Goal: Transaction & Acquisition: Purchase product/service

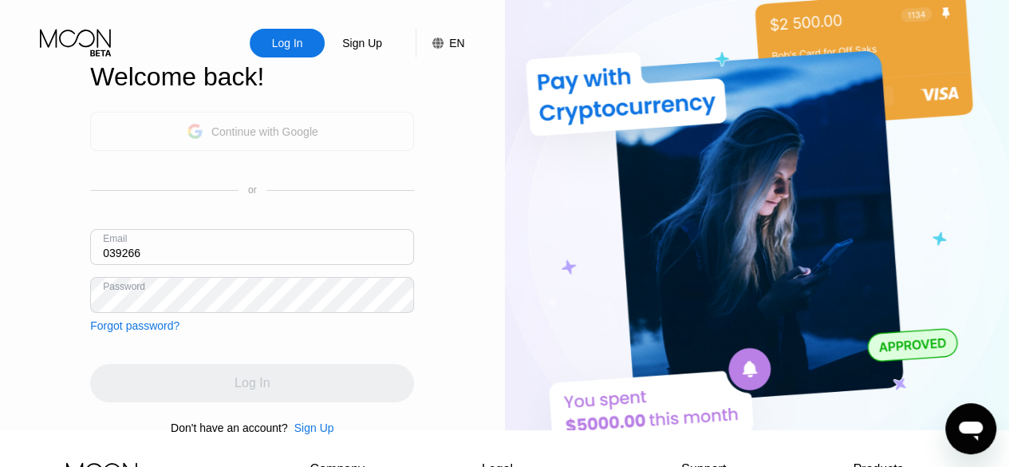
click at [258, 138] on div "Continue with Google" at bounding box center [264, 131] width 107 height 13
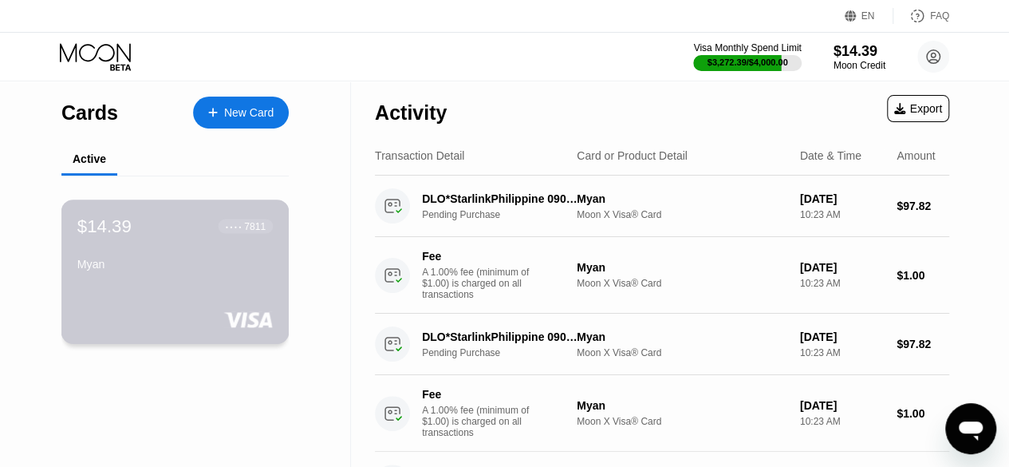
click at [234, 250] on div "$14.39 ● ● ● ● 7811 [GEOGRAPHIC_DATA]" at bounding box center [174, 245] width 195 height 61
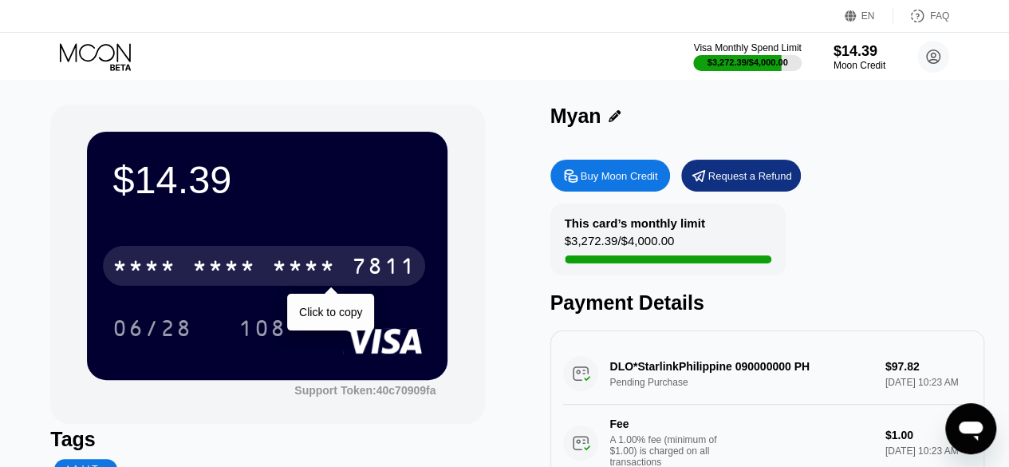
click at [389, 267] on div "7811" at bounding box center [384, 268] width 64 height 26
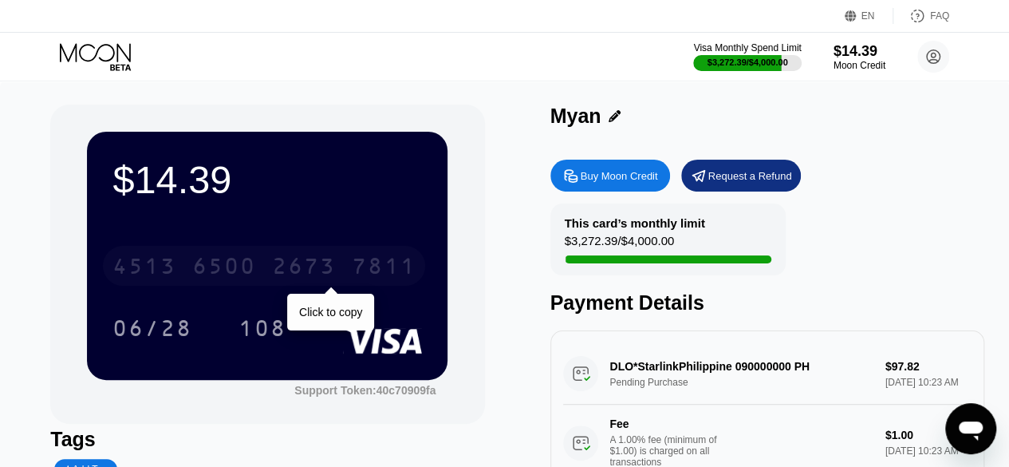
click at [345, 268] on div "[CREDIT_CARD_NUMBER]" at bounding box center [264, 266] width 322 height 40
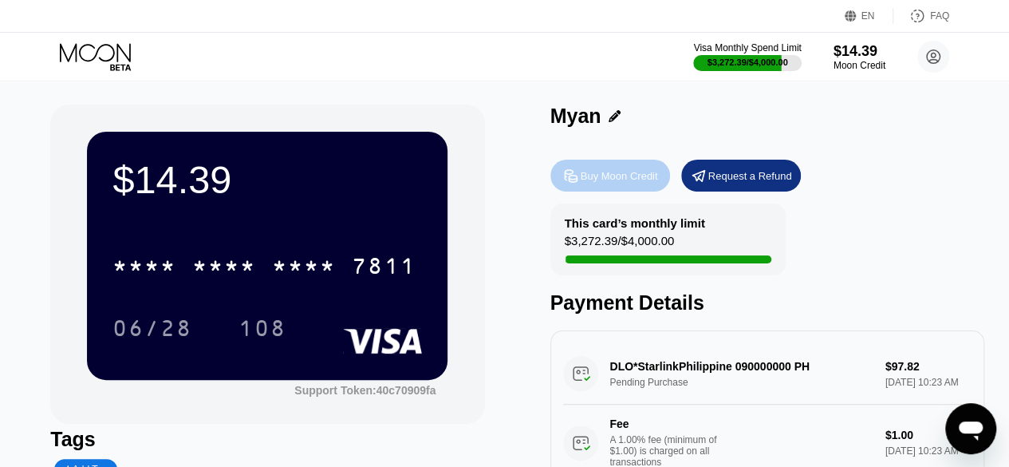
click at [597, 170] on div "Buy Moon Credit" at bounding box center [619, 176] width 77 height 14
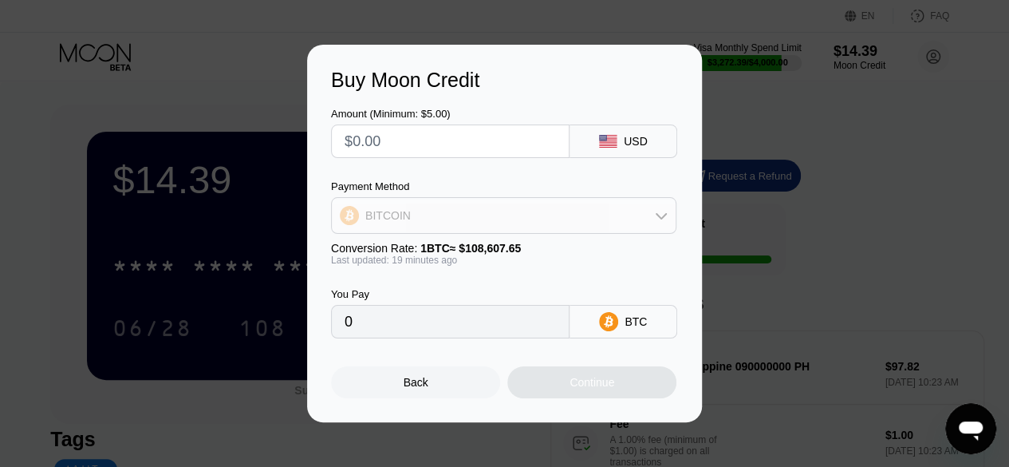
click at [558, 219] on div "BITCOIN" at bounding box center [504, 215] width 344 height 32
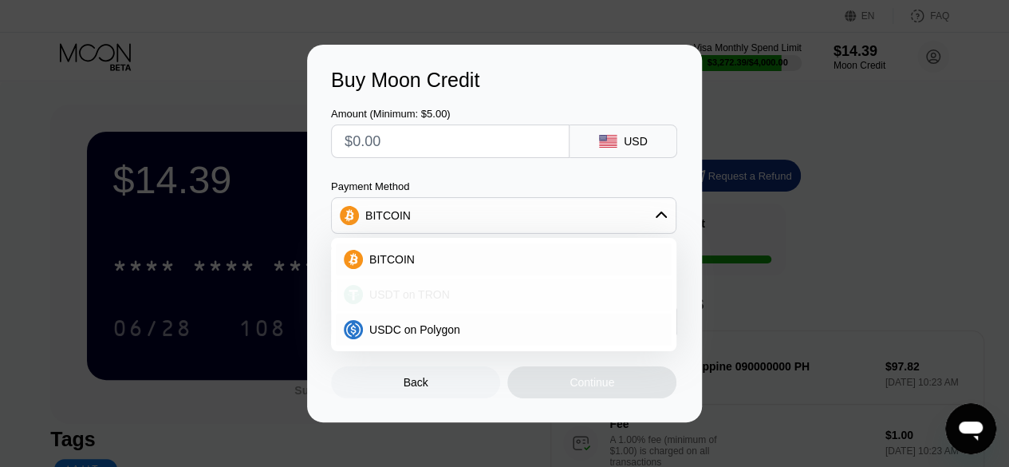
click at [520, 294] on div "USDT on TRON" at bounding box center [513, 294] width 301 height 13
type input "0.00"
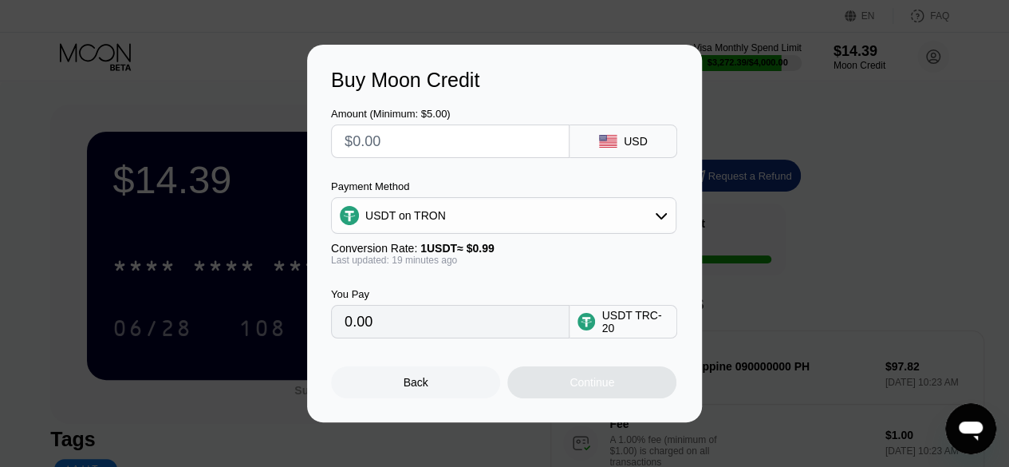
click at [434, 145] on input "text" at bounding box center [450, 141] width 211 height 32
type input "$3"
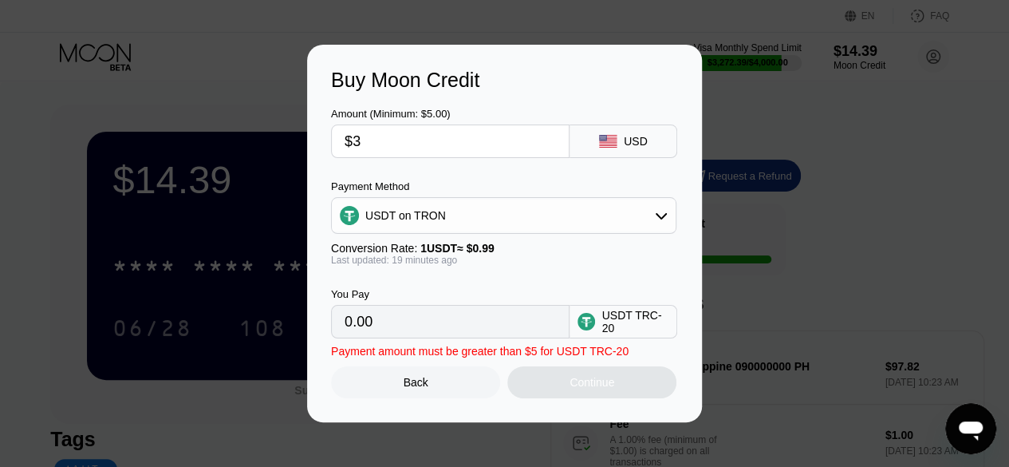
type input "3.03"
type input "$30"
type input "30.30"
type input "$300"
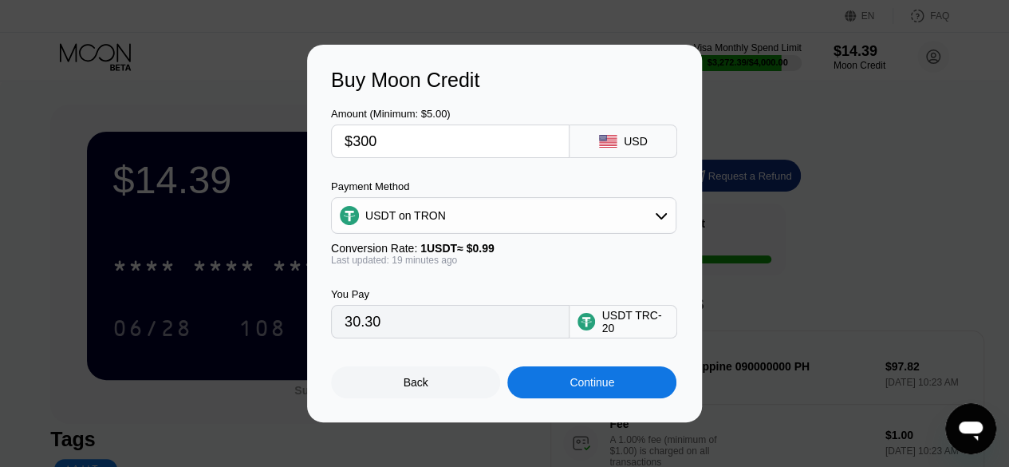
type input "303.03"
type input "$300"
click at [544, 395] on div "Continue" at bounding box center [591, 382] width 169 height 32
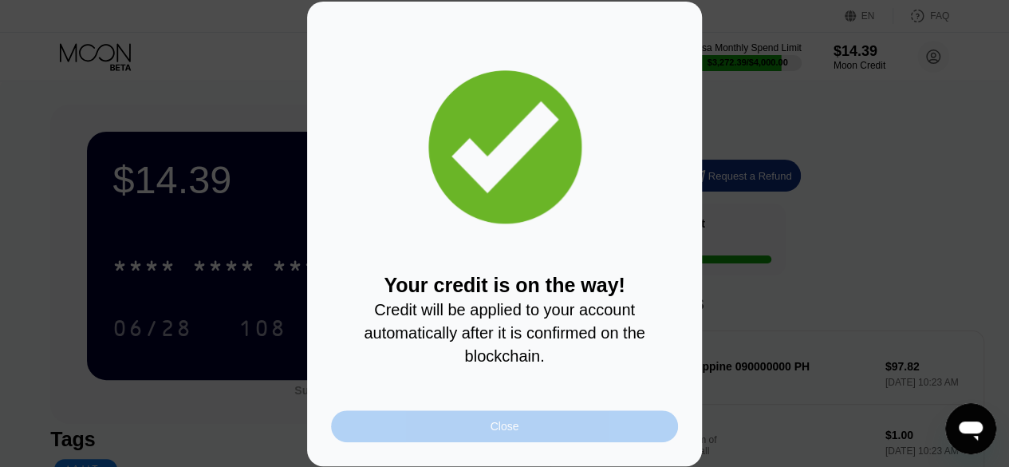
click at [546, 426] on div "Close" at bounding box center [504, 426] width 347 height 32
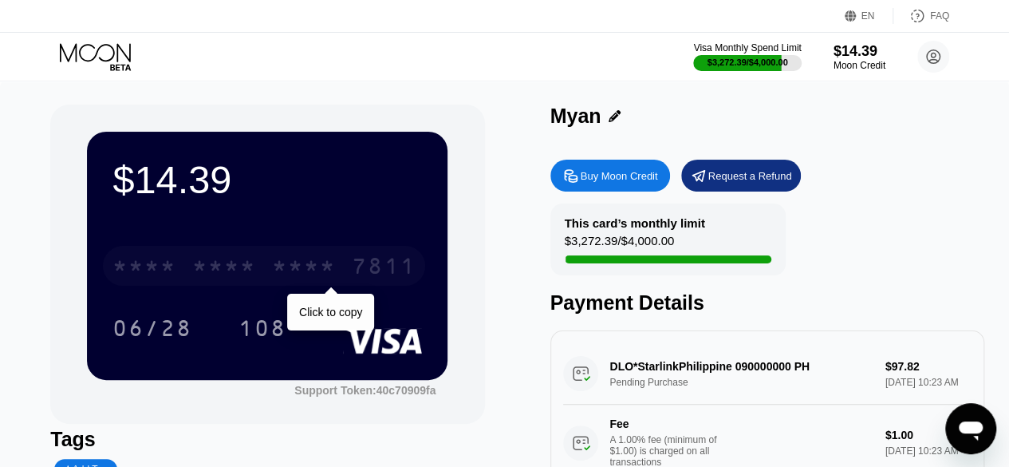
click at [298, 269] on div "* * * *" at bounding box center [304, 268] width 64 height 26
